Goal: Transaction & Acquisition: Purchase product/service

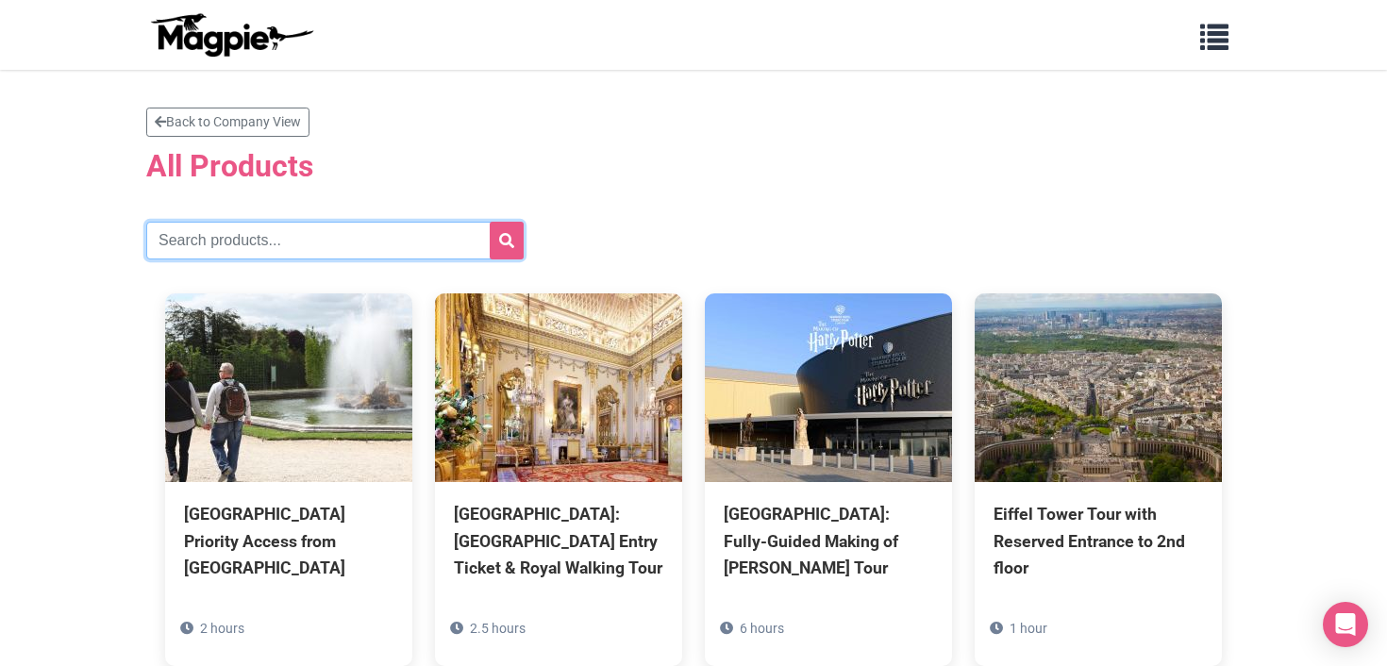
click at [352, 236] on input "text" at bounding box center [334, 241] width 377 height 38
type input "duomo"
click at [490, 222] on button "submit" at bounding box center [507, 241] width 34 height 38
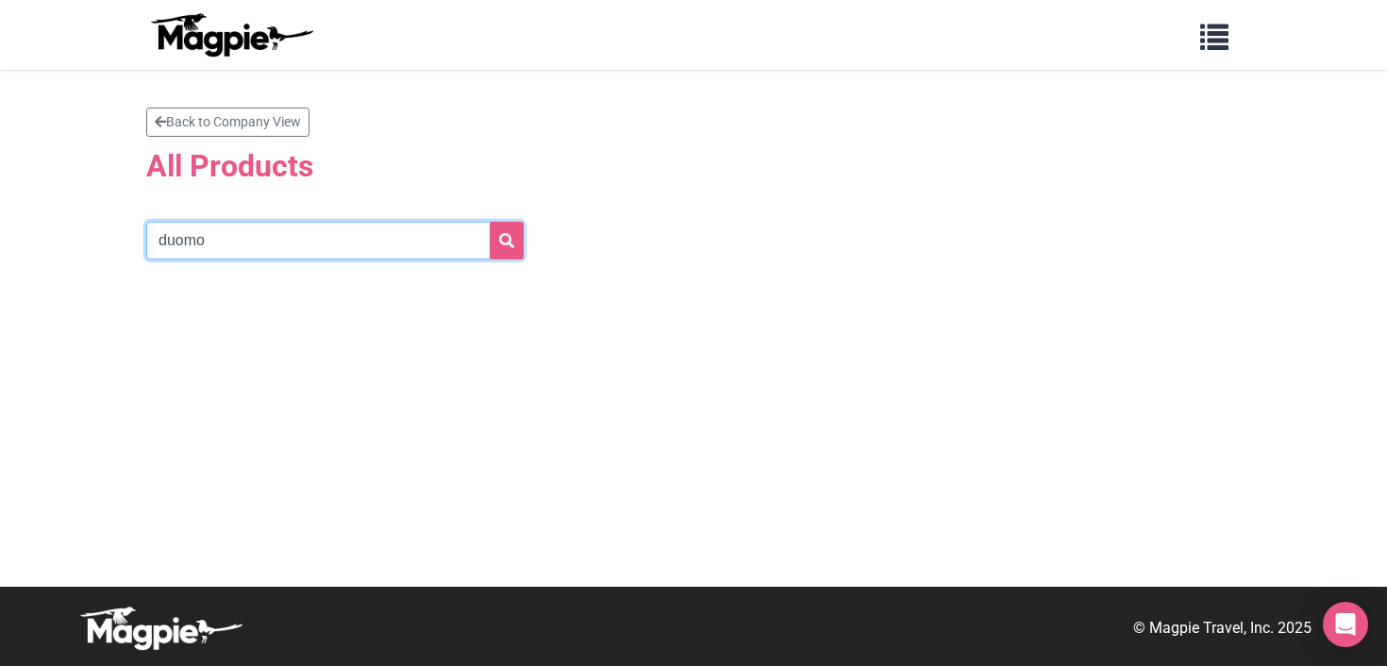
click at [276, 243] on input "duomo" at bounding box center [334, 241] width 377 height 38
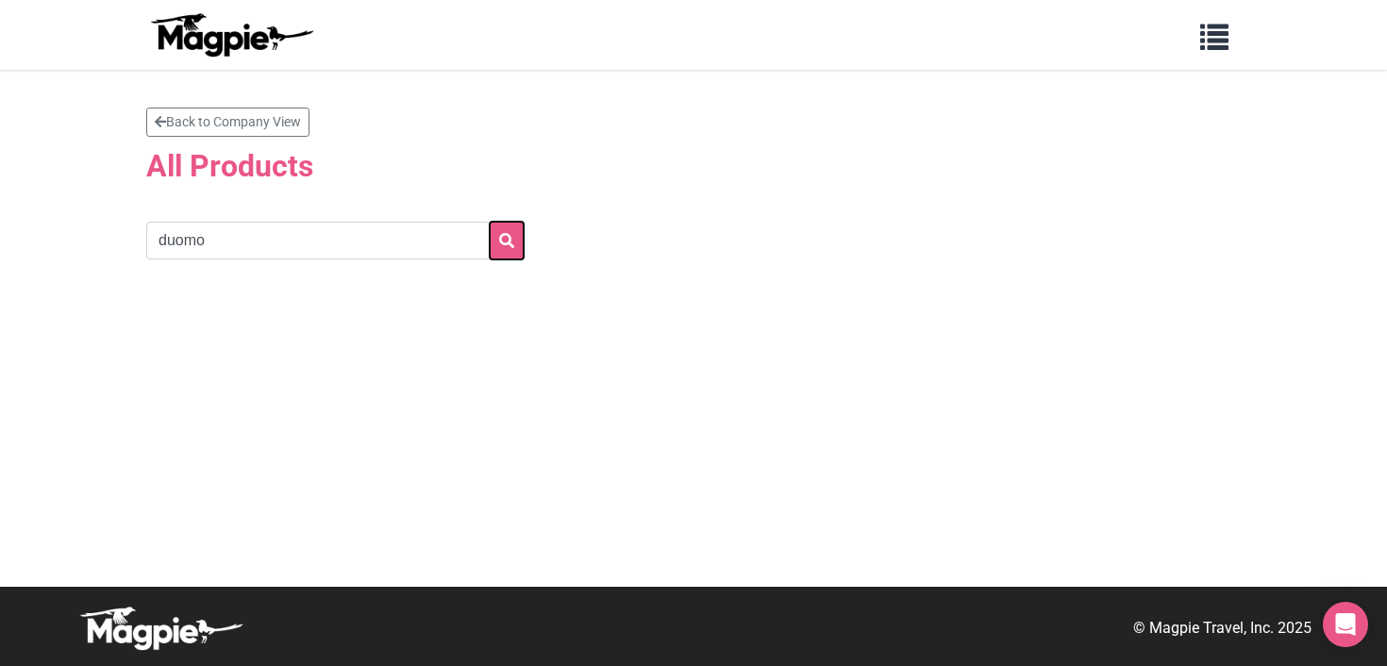
click at [516, 242] on button "submit" at bounding box center [507, 241] width 34 height 38
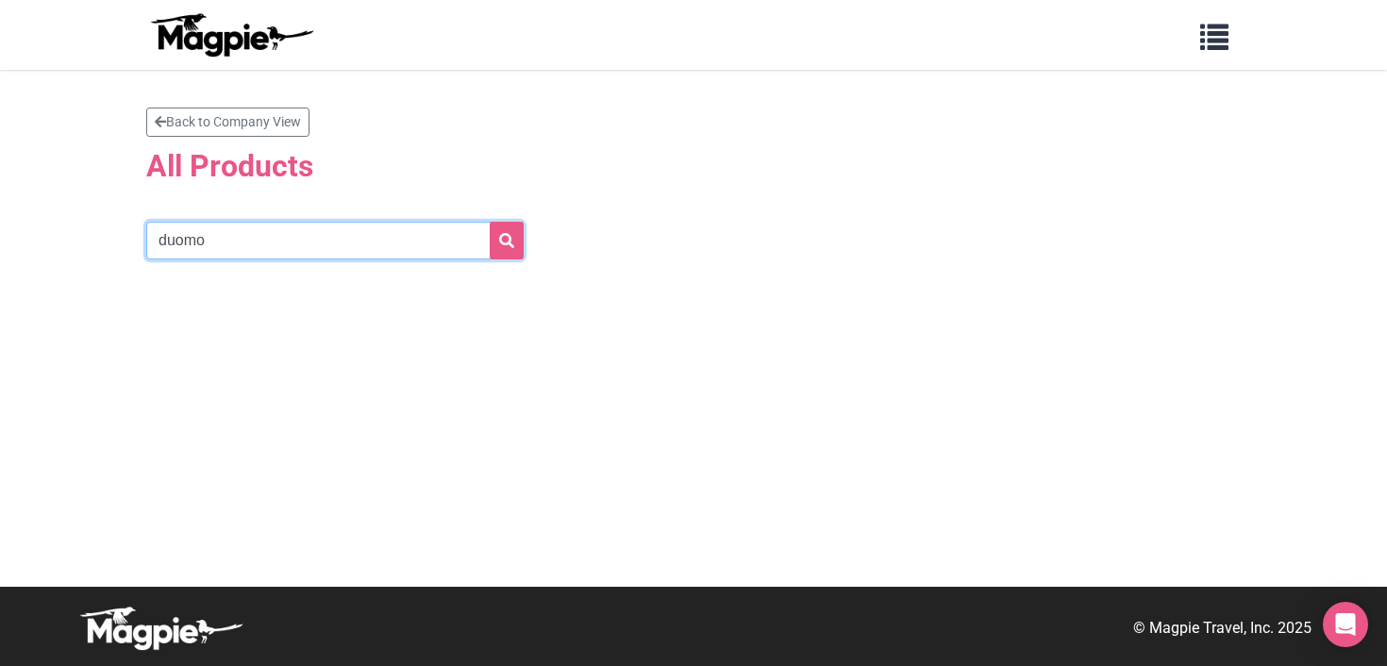
click at [300, 249] on input "duomo" at bounding box center [334, 241] width 377 height 38
type input "park"
click at [490, 222] on button "submit" at bounding box center [507, 241] width 34 height 38
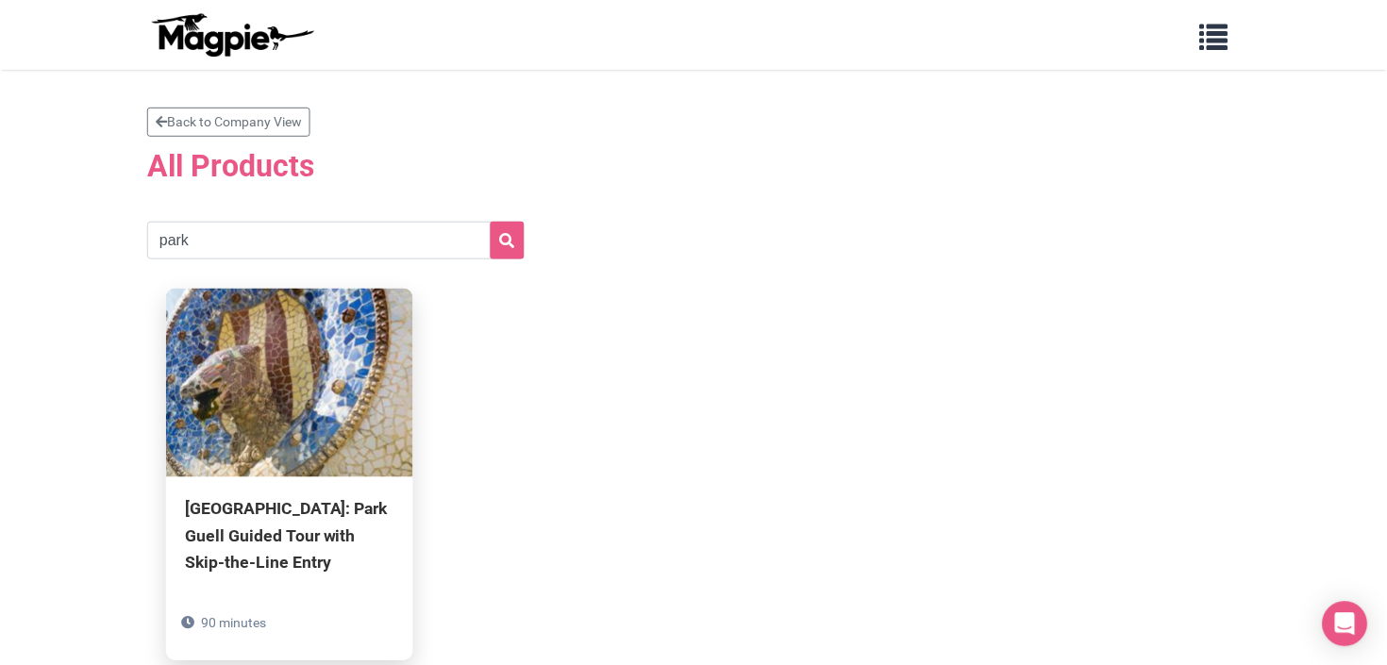
scroll to position [53, 0]
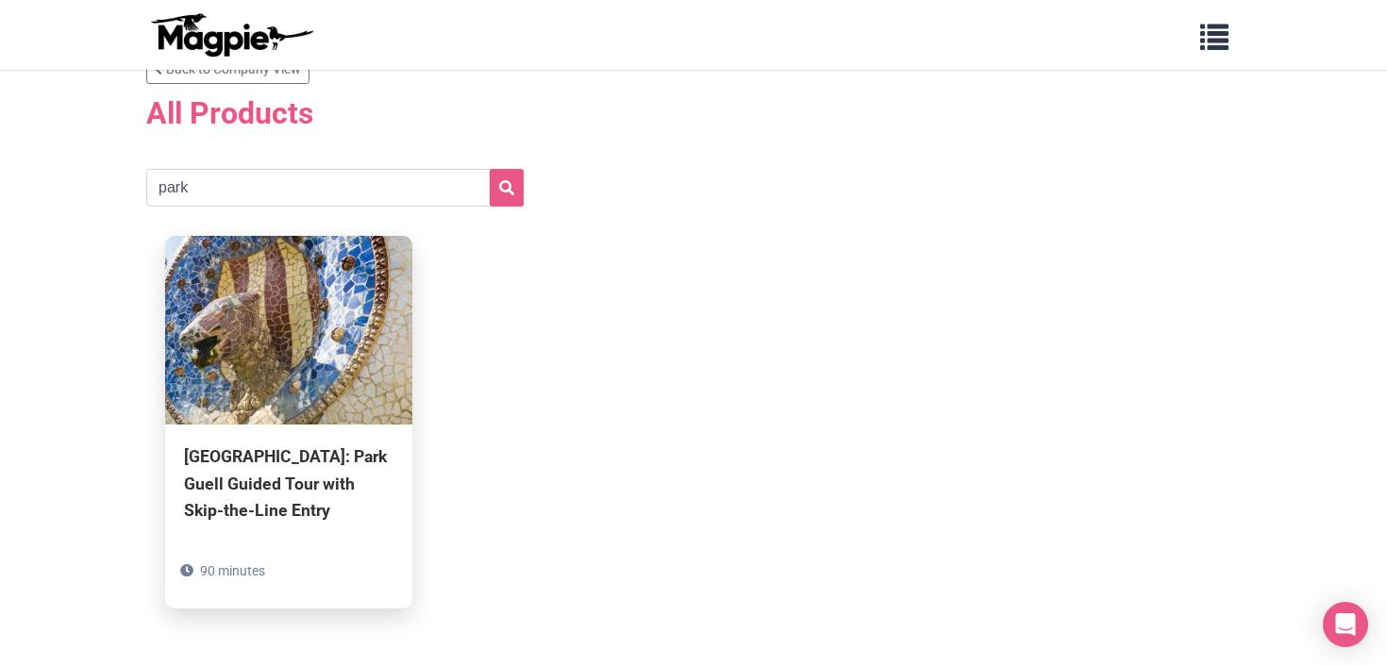
click at [307, 471] on div "Barcelona: Park Guell Guided Tour with Skip-the-Line Entry" at bounding box center [288, 482] width 209 height 79
